Goal: Transaction & Acquisition: Purchase product/service

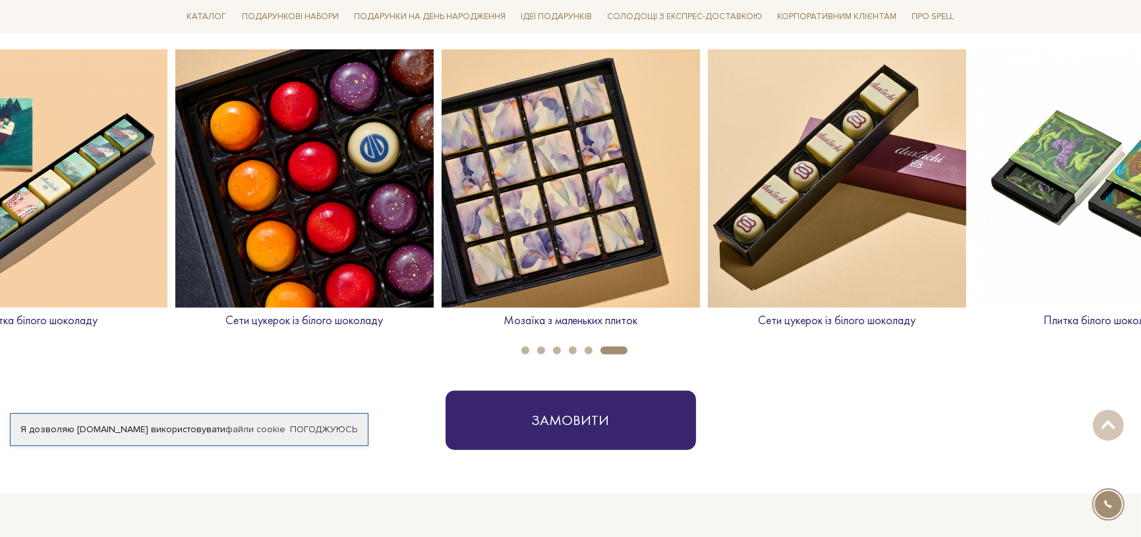
scroll to position [527, 0]
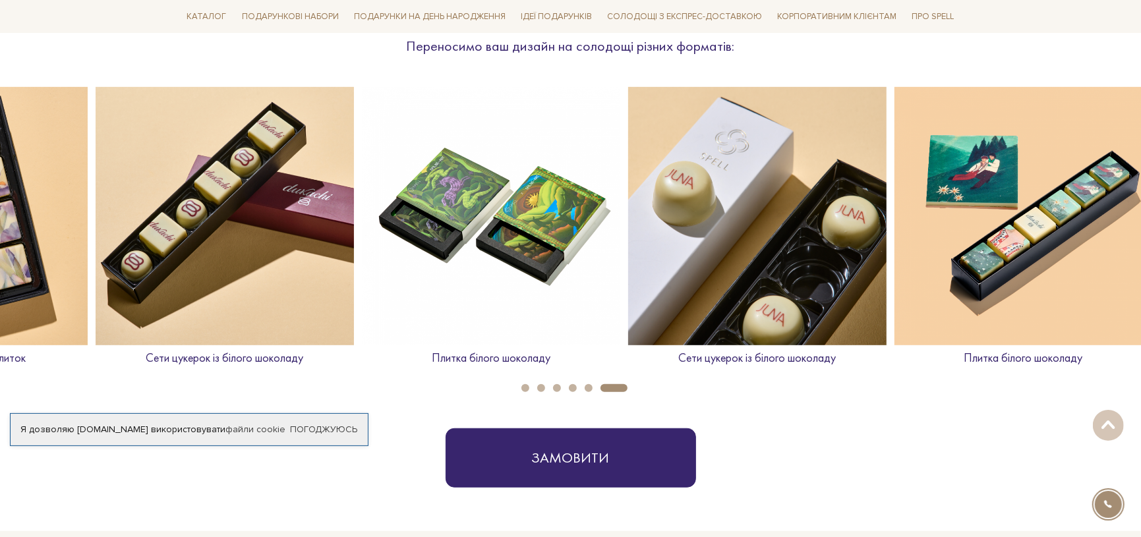
drag, startPoint x: 1055, startPoint y: 256, endPoint x: 442, endPoint y: 171, distance: 619.0
click at [442, 171] on img at bounding box center [491, 216] width 258 height 258
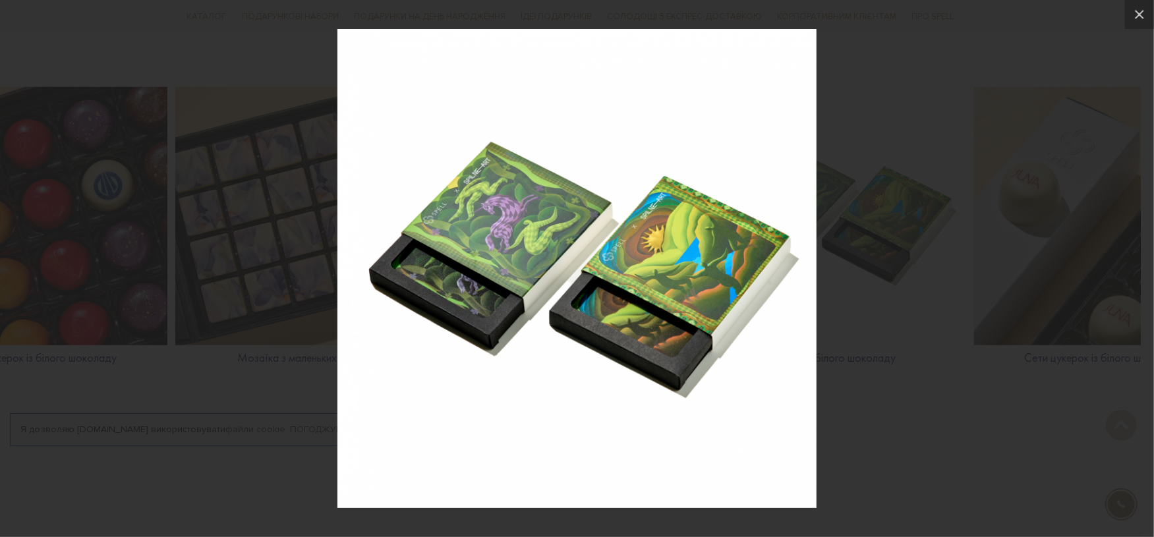
click at [855, 293] on div at bounding box center [577, 268] width 1154 height 537
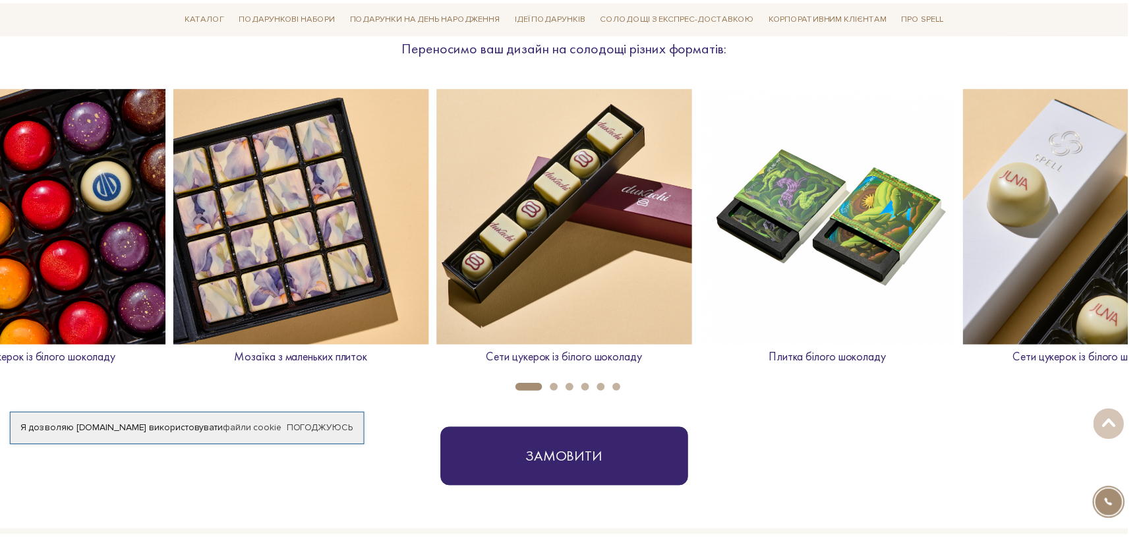
scroll to position [0, 1864]
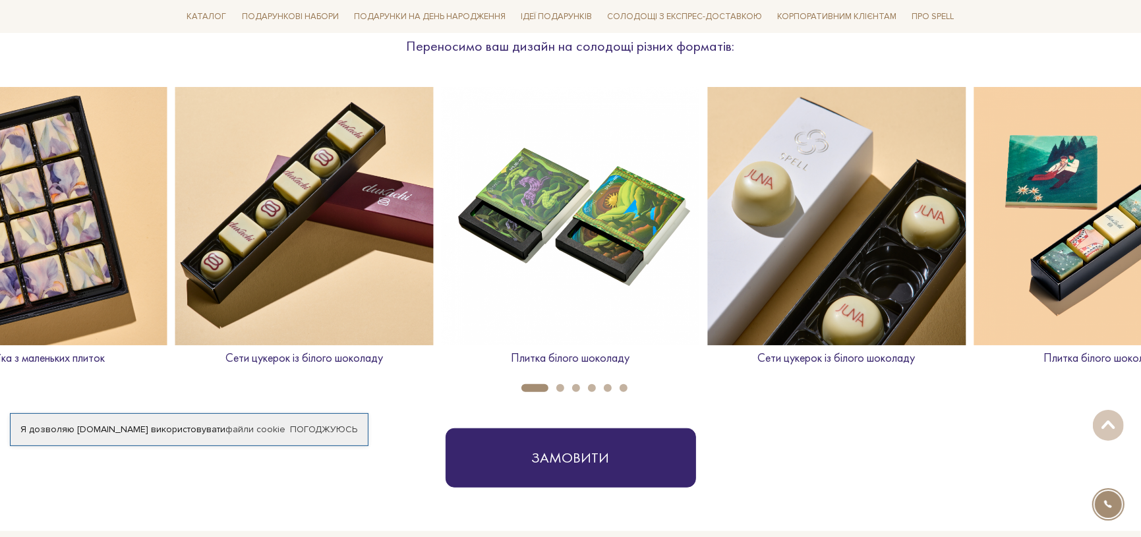
click at [855, 221] on img at bounding box center [837, 216] width 258 height 258
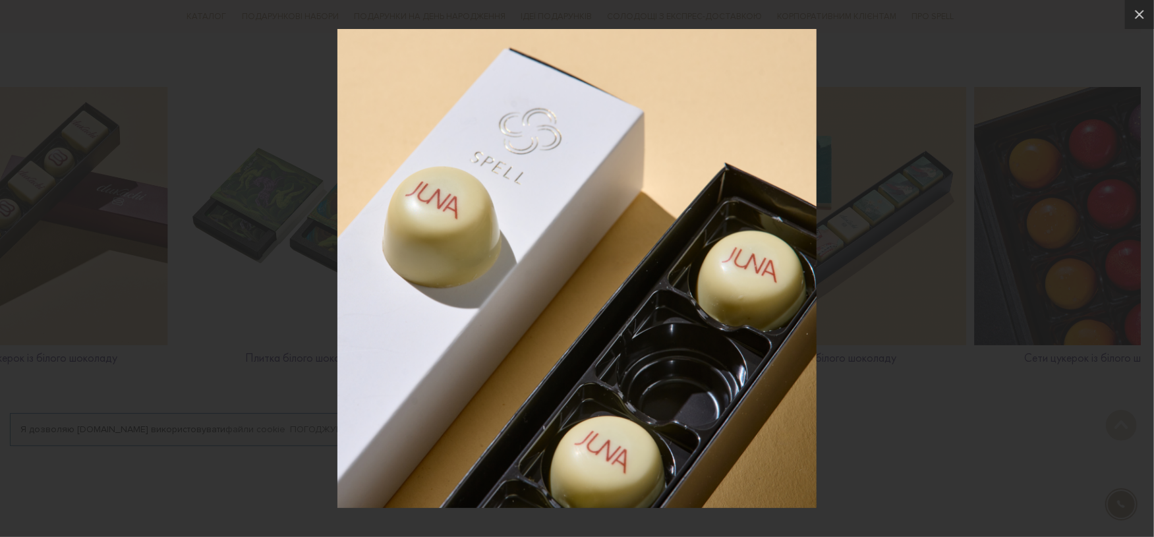
click at [855, 107] on div at bounding box center [577, 268] width 1154 height 537
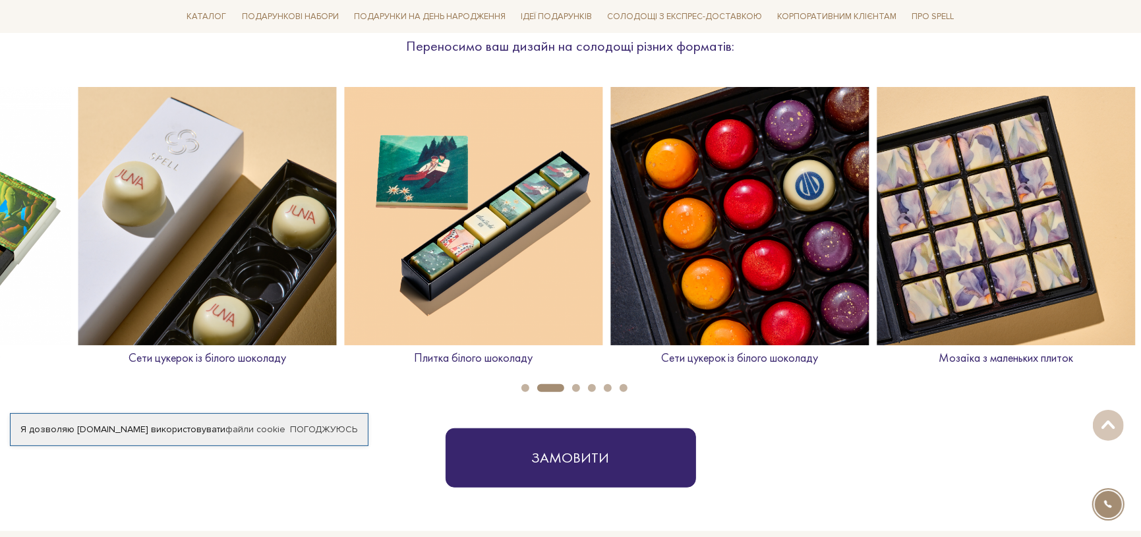
drag, startPoint x: 951, startPoint y: 192, endPoint x: 572, endPoint y: 163, distance: 379.5
click at [572, 163] on img at bounding box center [474, 216] width 258 height 258
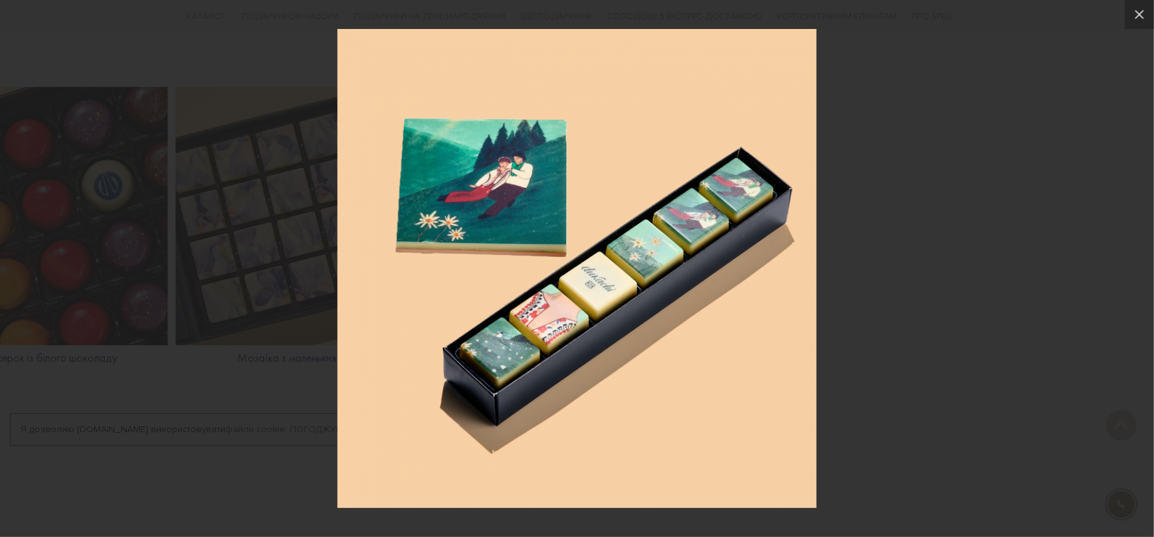
click at [855, 303] on div at bounding box center [577, 268] width 1154 height 537
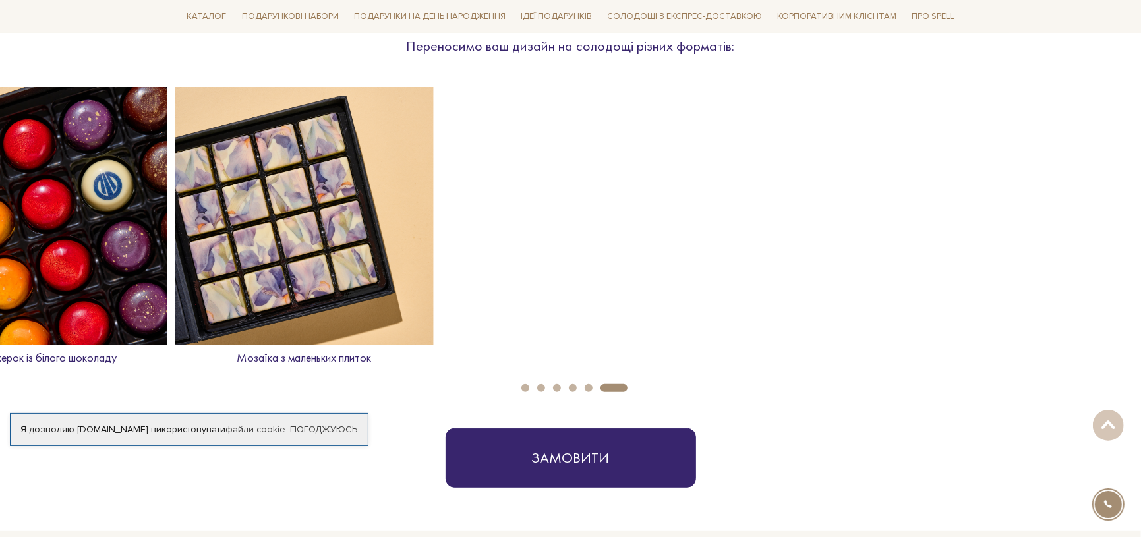
scroll to position [0, 1065]
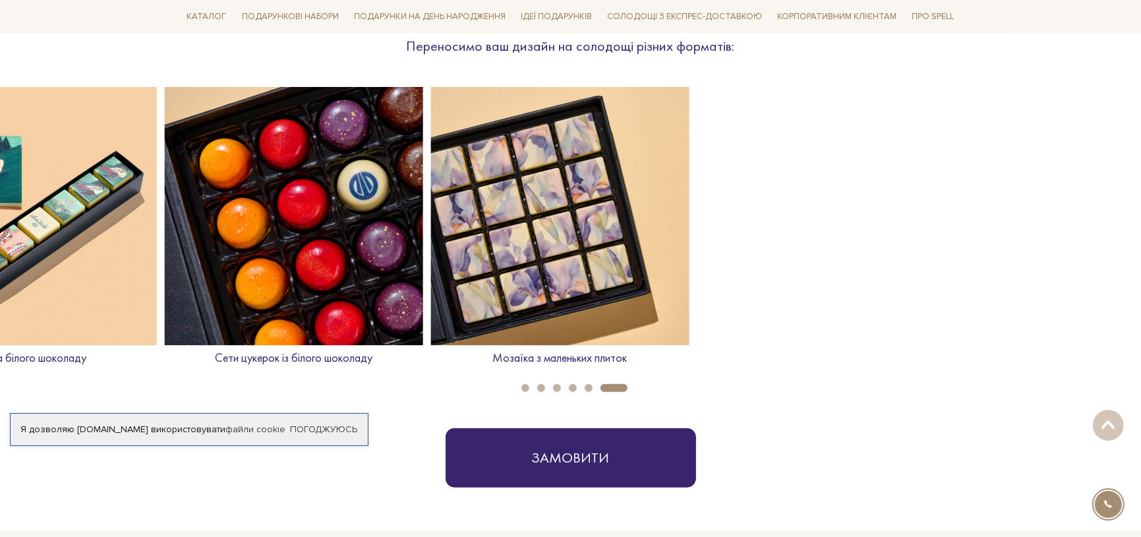
drag, startPoint x: 1022, startPoint y: 264, endPoint x: 478, endPoint y: 223, distance: 545.4
click at [478, 223] on img at bounding box center [560, 216] width 258 height 258
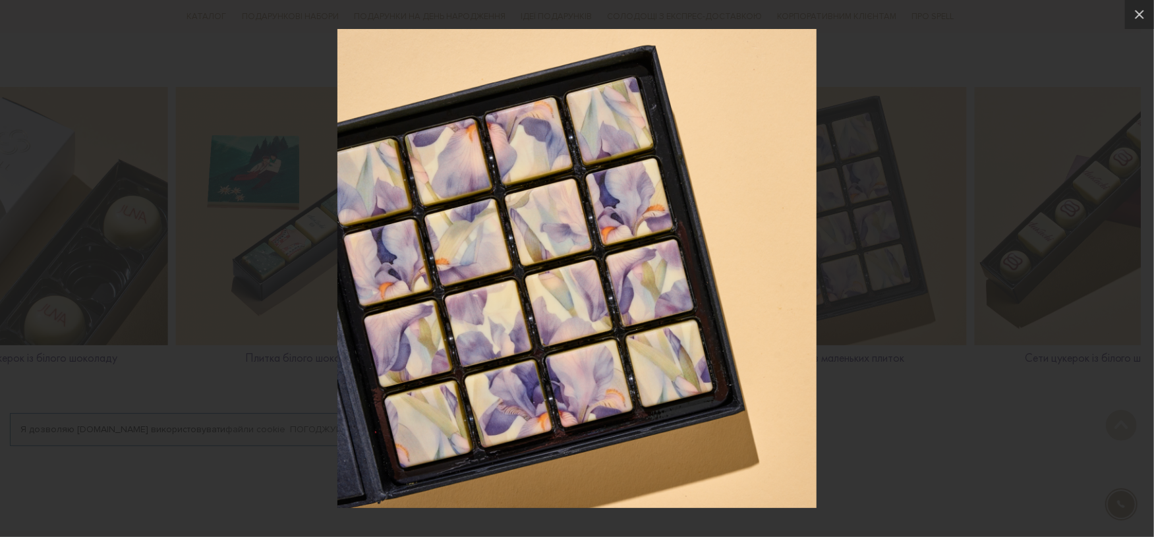
click at [855, 60] on div at bounding box center [577, 268] width 1154 height 537
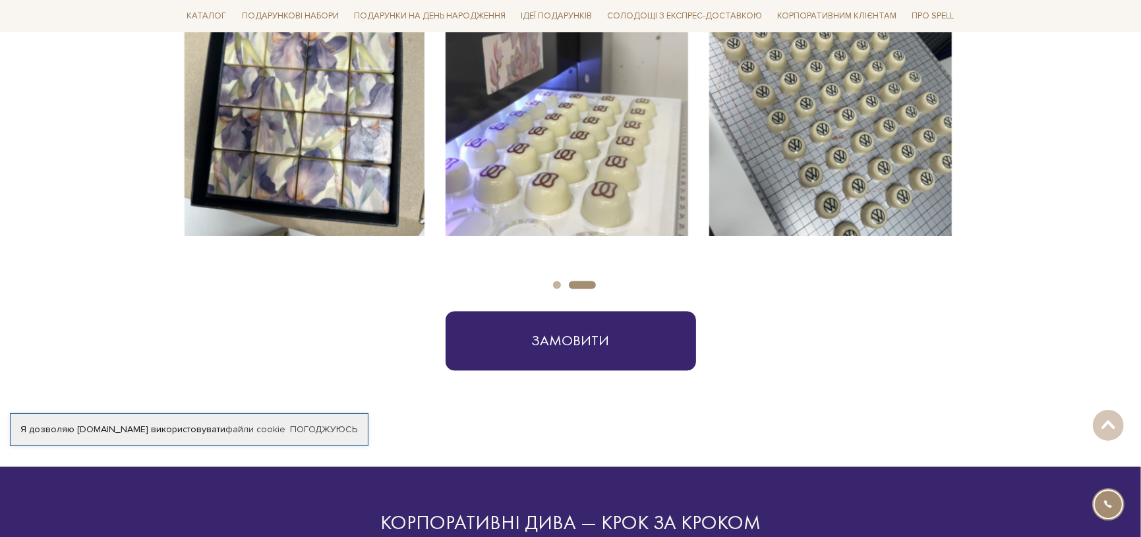
scroll to position [2109, 0]
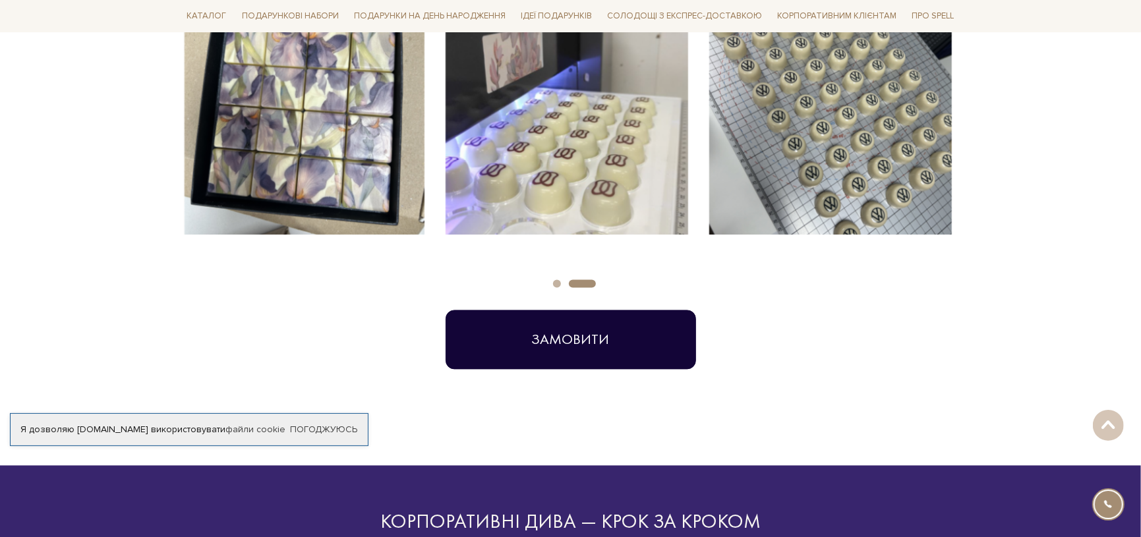
click at [578, 338] on button "Замовити" at bounding box center [571, 339] width 250 height 59
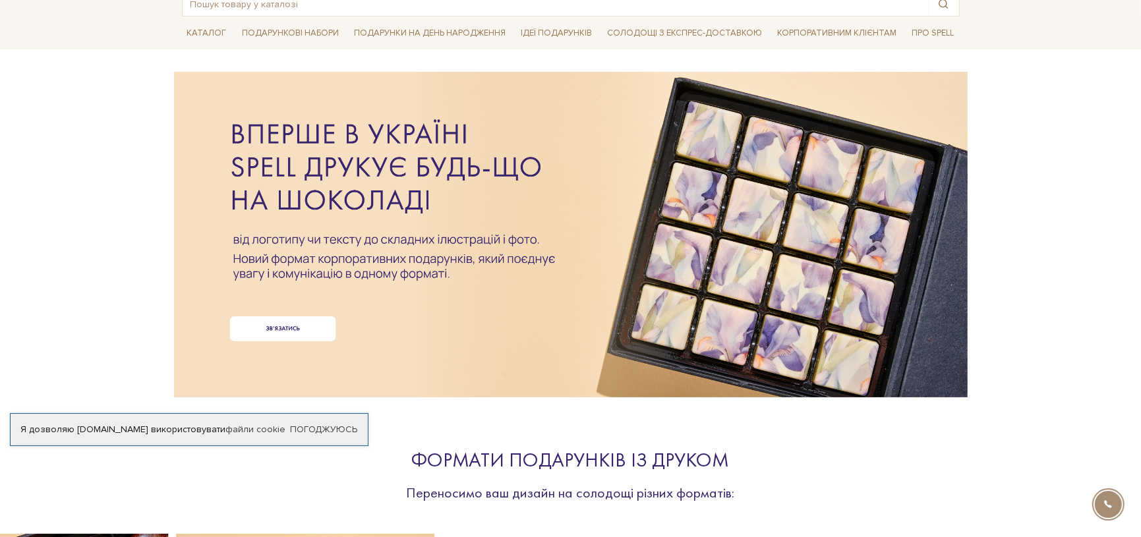
scroll to position [88, 0]
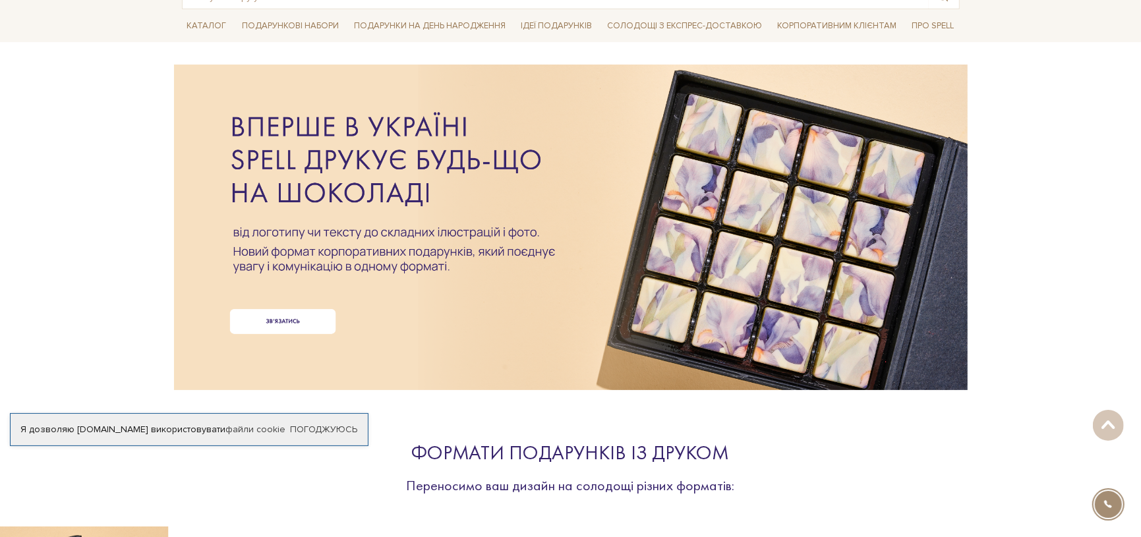
click at [307, 329] on div at bounding box center [571, 205] width 778 height 295
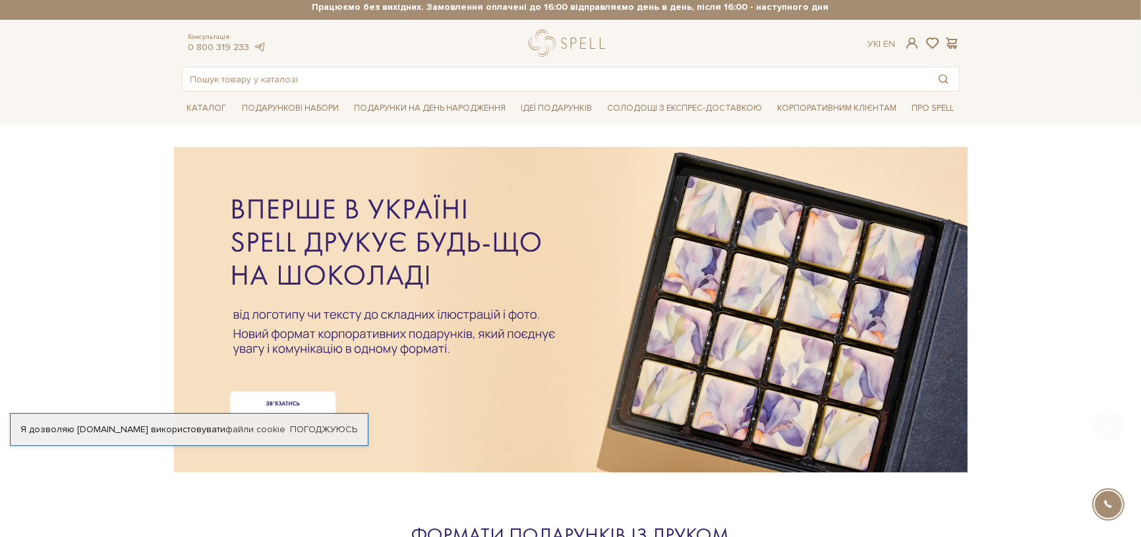
scroll to position [0, 0]
